Goal: Task Accomplishment & Management: Use online tool/utility

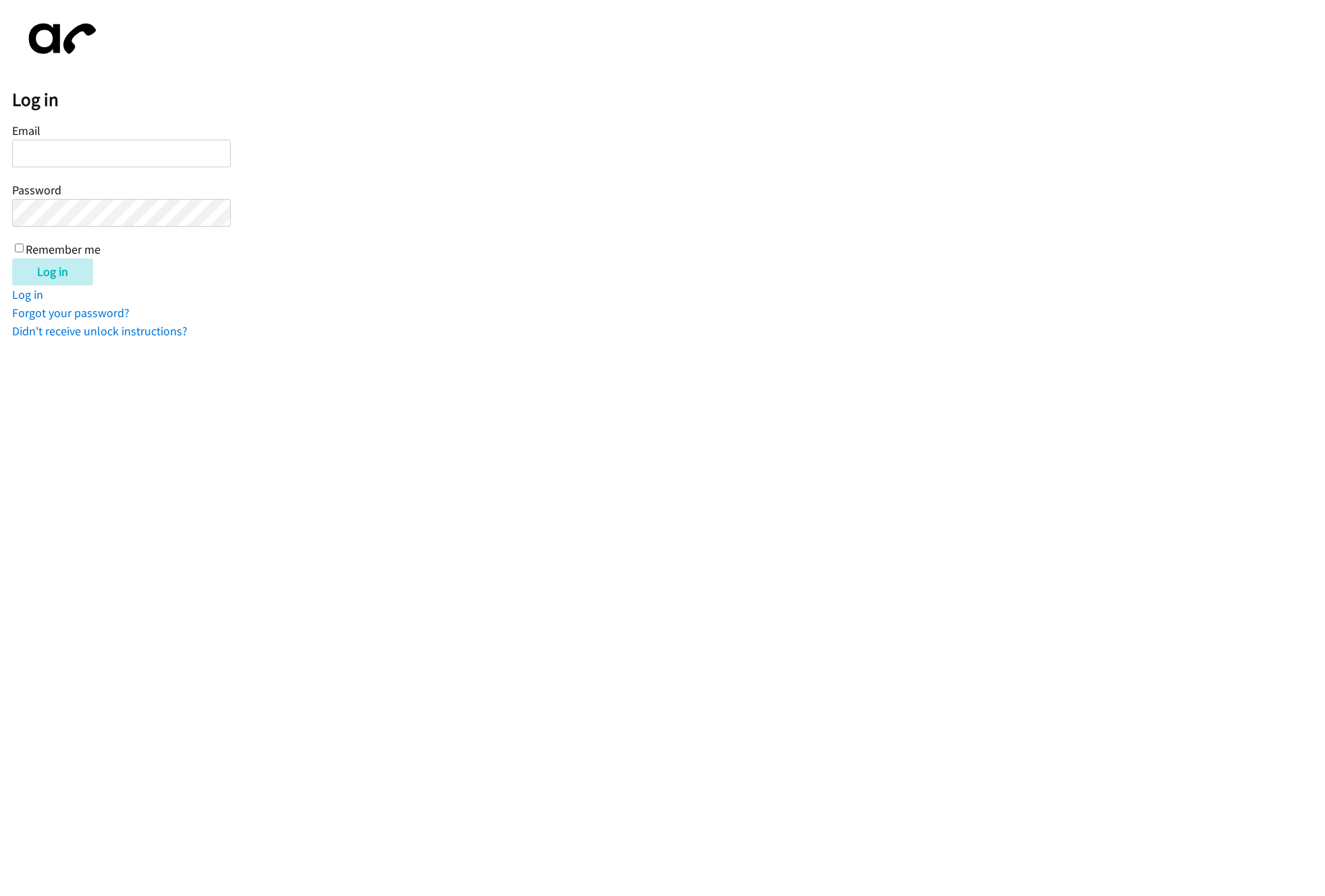
click at [64, 164] on input "Email" at bounding box center [122, 154] width 219 height 28
type input "kevin+vonage@autoreach.io"
click at [13, 259] on input "Log in" at bounding box center [53, 272] width 81 height 27
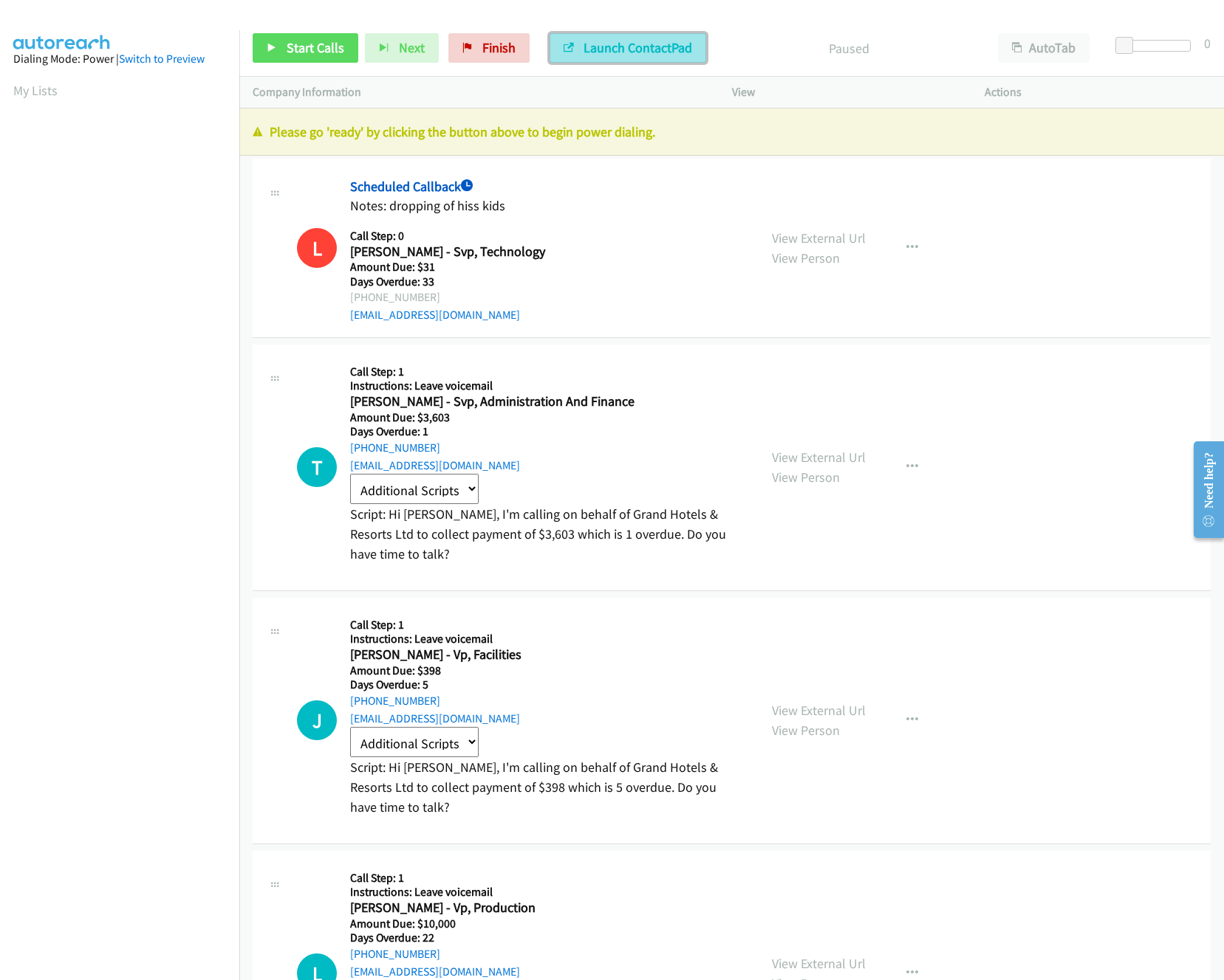
click at [613, 38] on button "Launch ContactPad" at bounding box center [627, 48] width 156 height 29
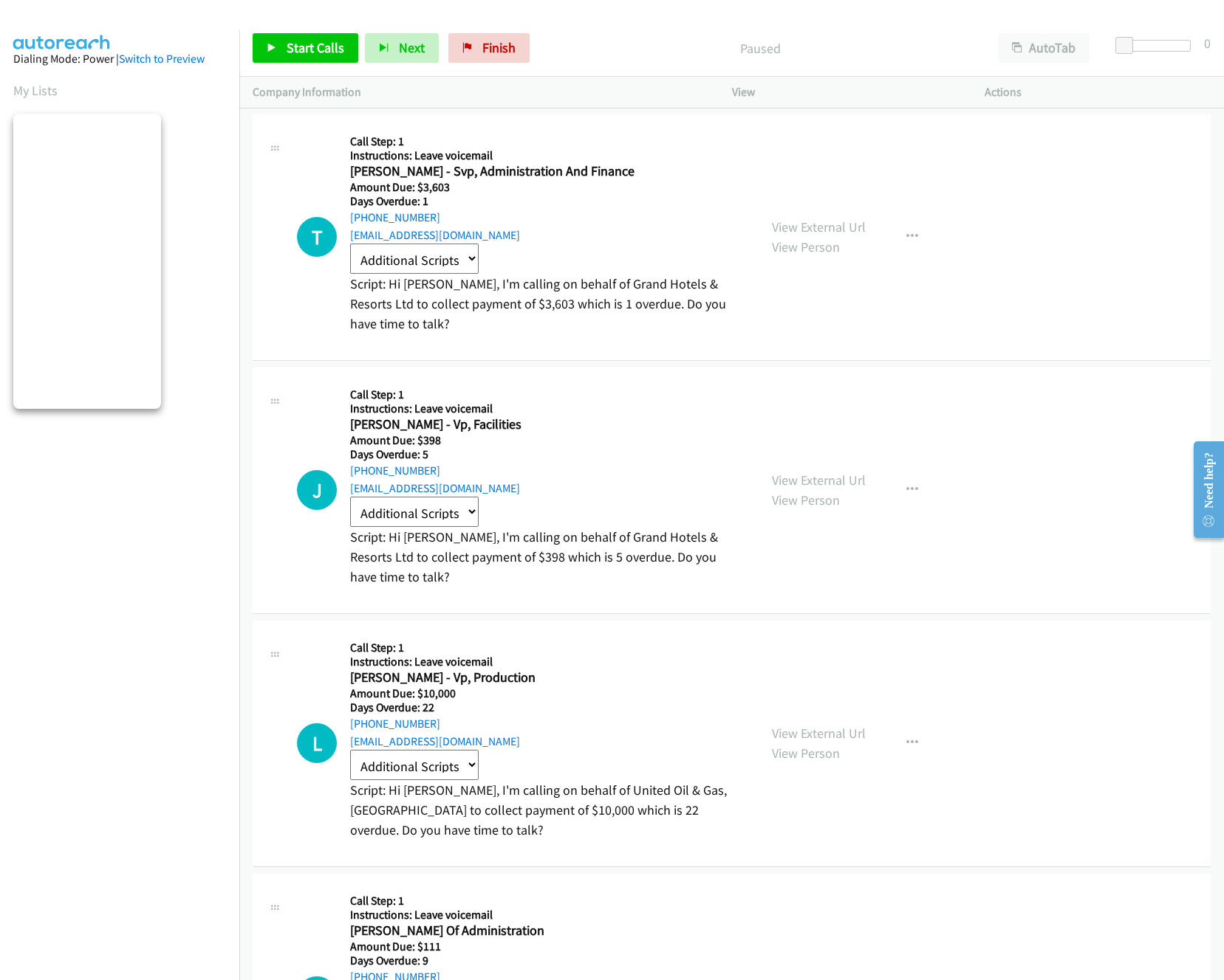
scroll to position [186, 0]
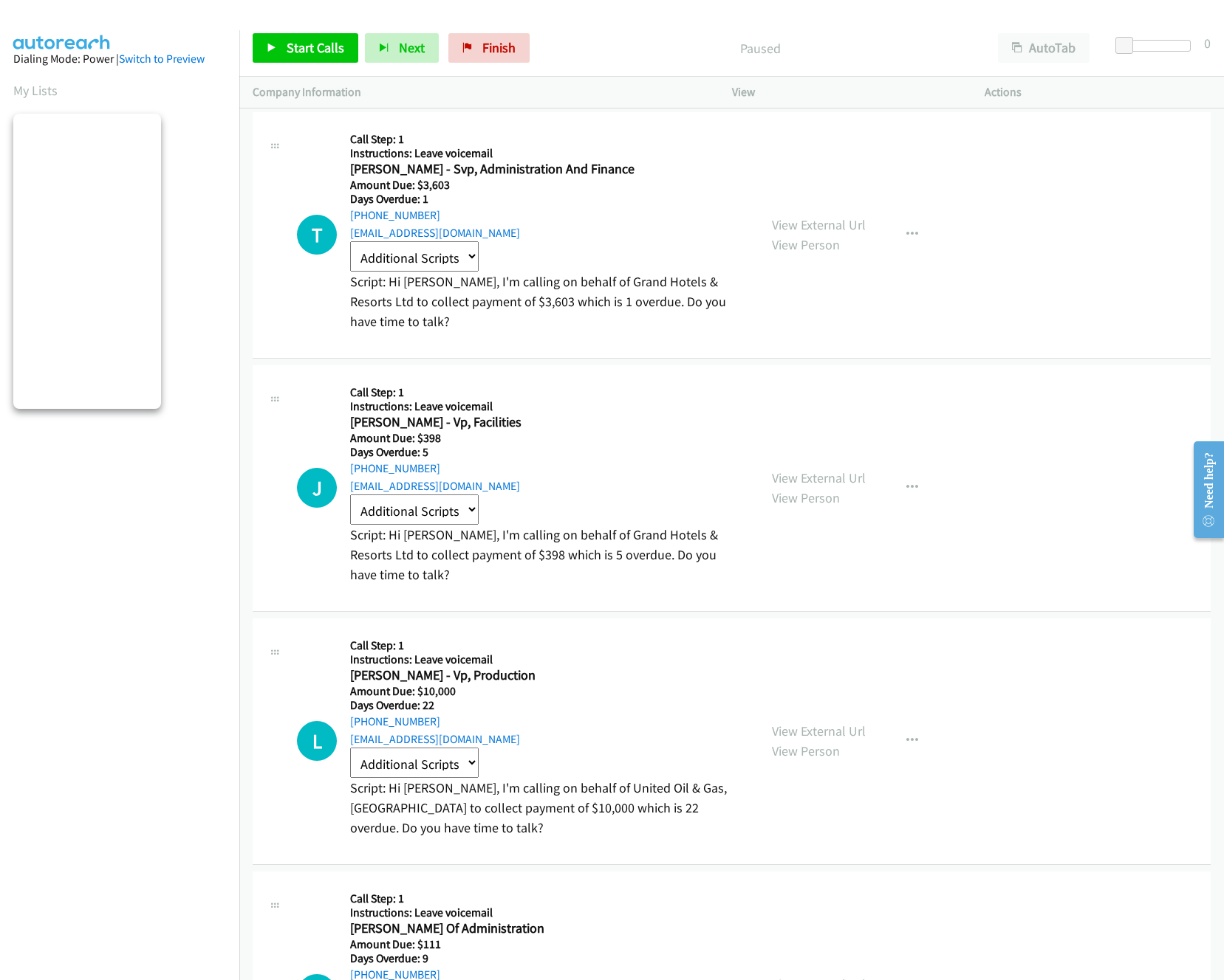
click at [250, 224] on td "T Callback Scheduled Call Step: 1 Instructions: Leave voicemail Tim Barr - Svp,…" at bounding box center [732, 236] width 984 height 253
